Goal: Find specific page/section: Find specific page/section

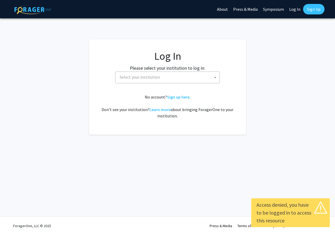
select select
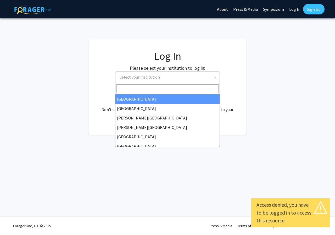
click at [172, 77] on span "Select your institution" at bounding box center [169, 77] width 102 height 11
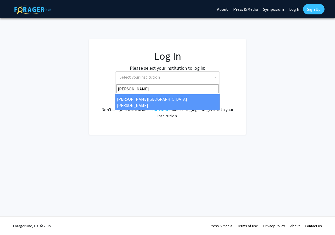
type input "[PERSON_NAME]"
select select "1"
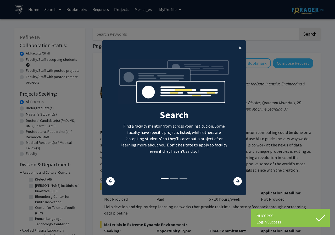
click at [239, 48] on span "×" at bounding box center [240, 47] width 3 height 8
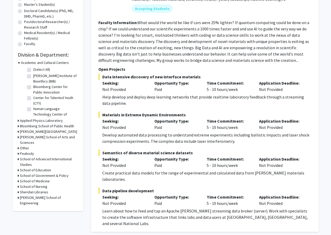
scroll to position [131, 0]
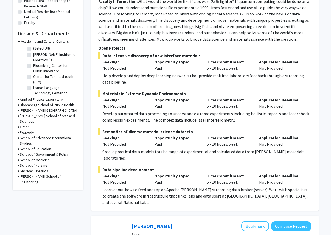
click at [58, 174] on h3 "Whiting School of Engineering" at bounding box center [49, 179] width 58 height 11
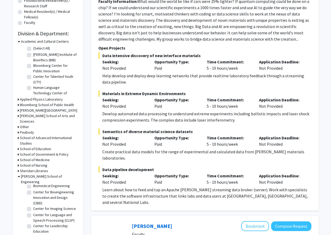
scroll to position [26, 0]
click at [33, 190] on label "Center for Bioengineering Innovation and Design (CBID)" at bounding box center [54, 198] width 43 height 17
click at [33, 190] on input "Center for Bioengineering Innovation and Design (CBID)" at bounding box center [34, 191] width 3 height 3
checkbox input "true"
